Goal: Transaction & Acquisition: Purchase product/service

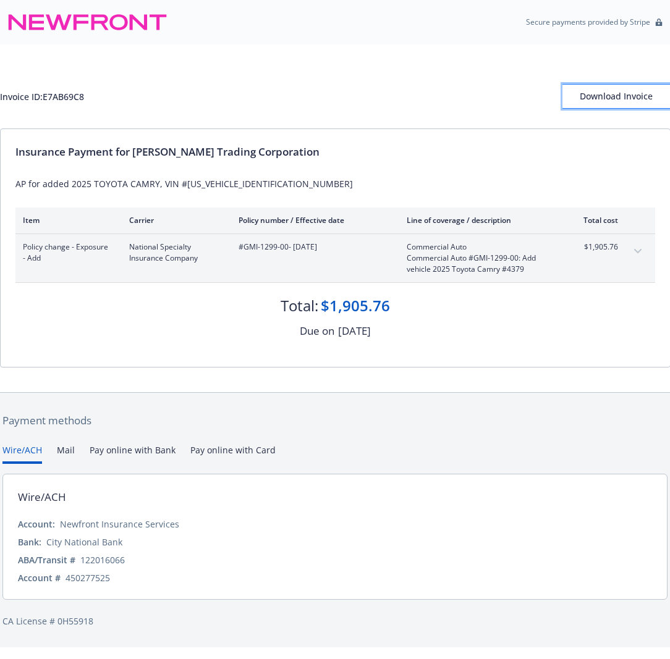
click at [606, 93] on div "Download Invoice" at bounding box center [616, 96] width 108 height 23
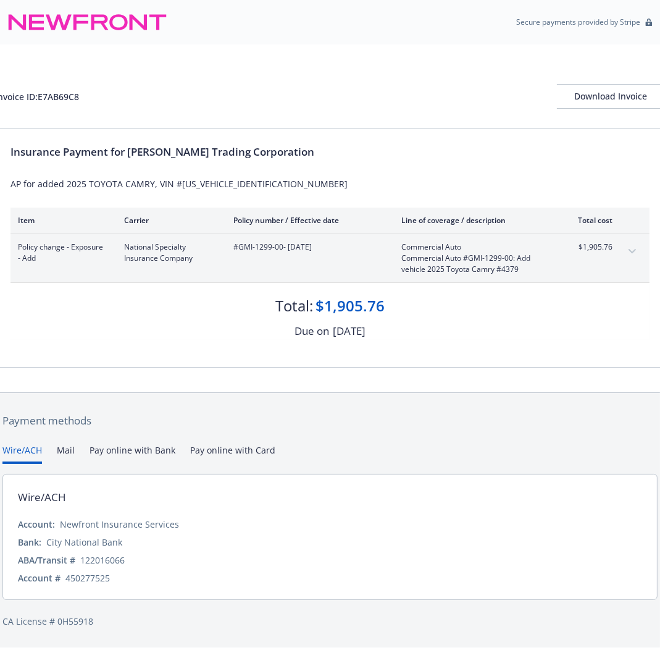
click at [114, 451] on button "Pay online with Bank" at bounding box center [133, 454] width 86 height 20
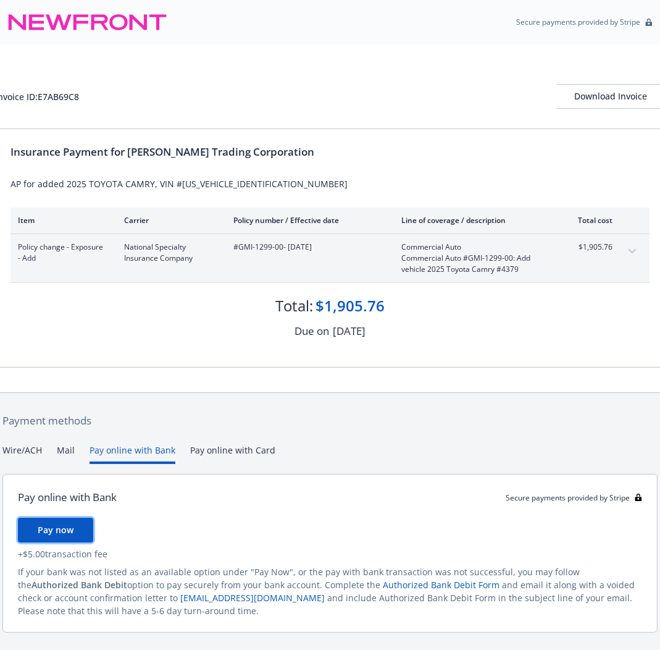
click at [65, 528] on span "Pay now" at bounding box center [56, 530] width 36 height 12
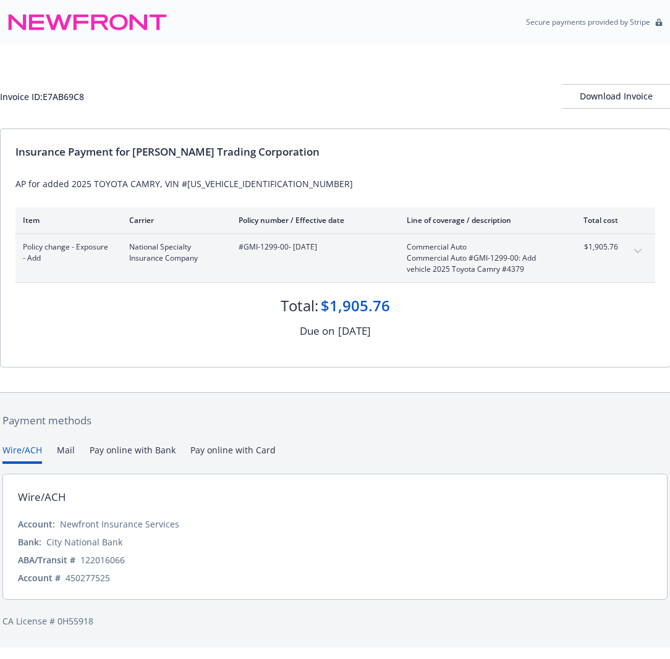
click at [19, 445] on button "Wire/ACH" at bounding box center [22, 454] width 40 height 20
